Goal: Entertainment & Leisure: Consume media (video, audio)

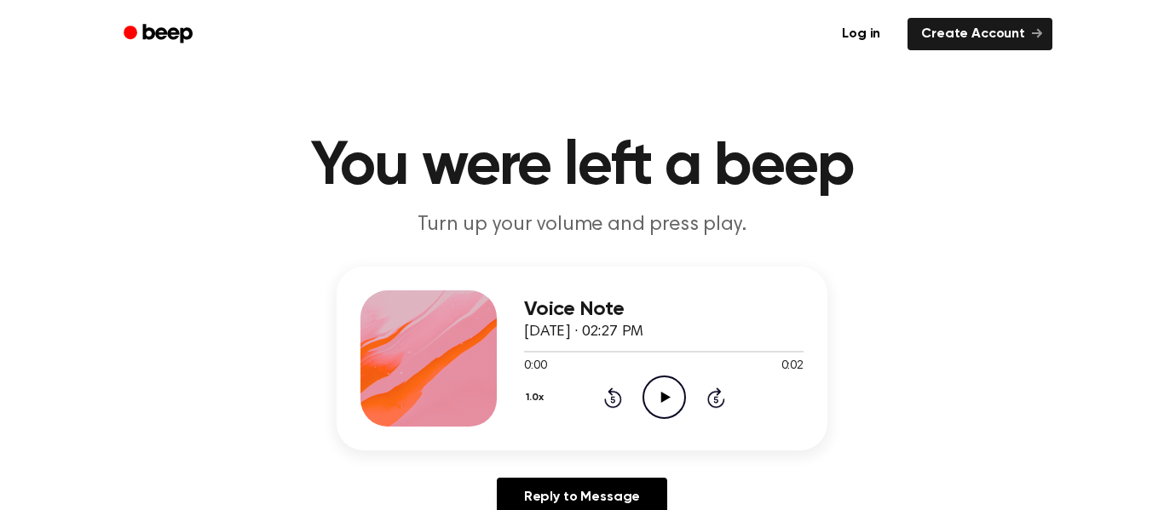
click at [654, 387] on icon "Play Audio" at bounding box center [664, 397] width 43 height 43
click at [655, 389] on icon "Play Audio" at bounding box center [664, 397] width 43 height 43
click at [662, 399] on icon at bounding box center [664, 397] width 9 height 11
click at [662, 397] on icon at bounding box center [664, 397] width 9 height 11
